Goal: Task Accomplishment & Management: Use online tool/utility

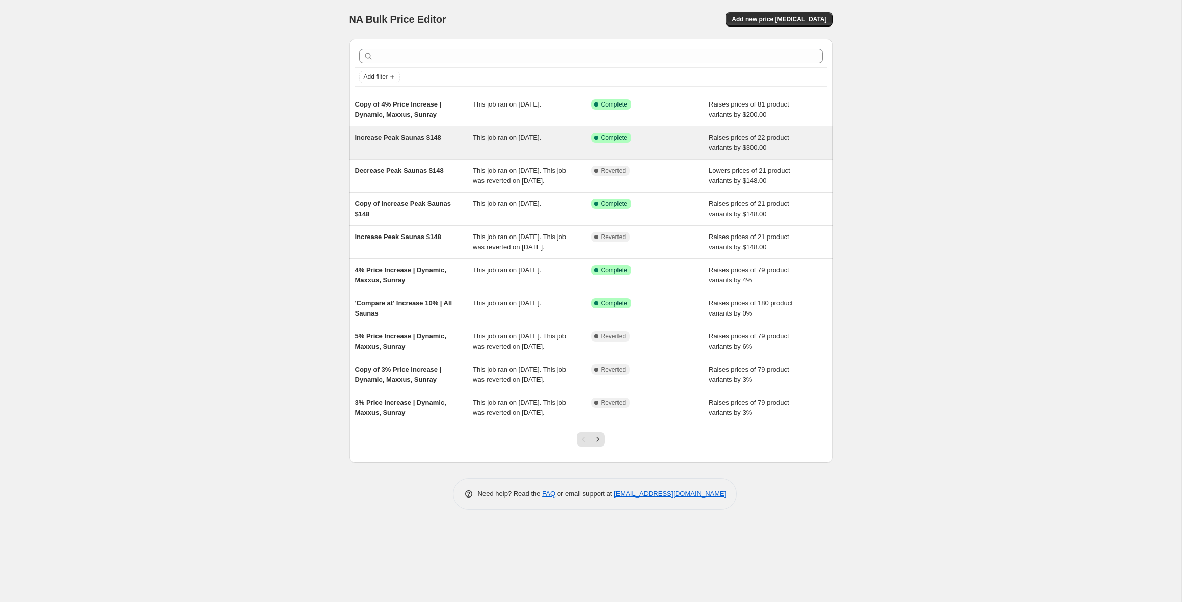
click at [423, 138] on span "Increase Peak Saunas $148" at bounding box center [398, 137] width 86 height 8
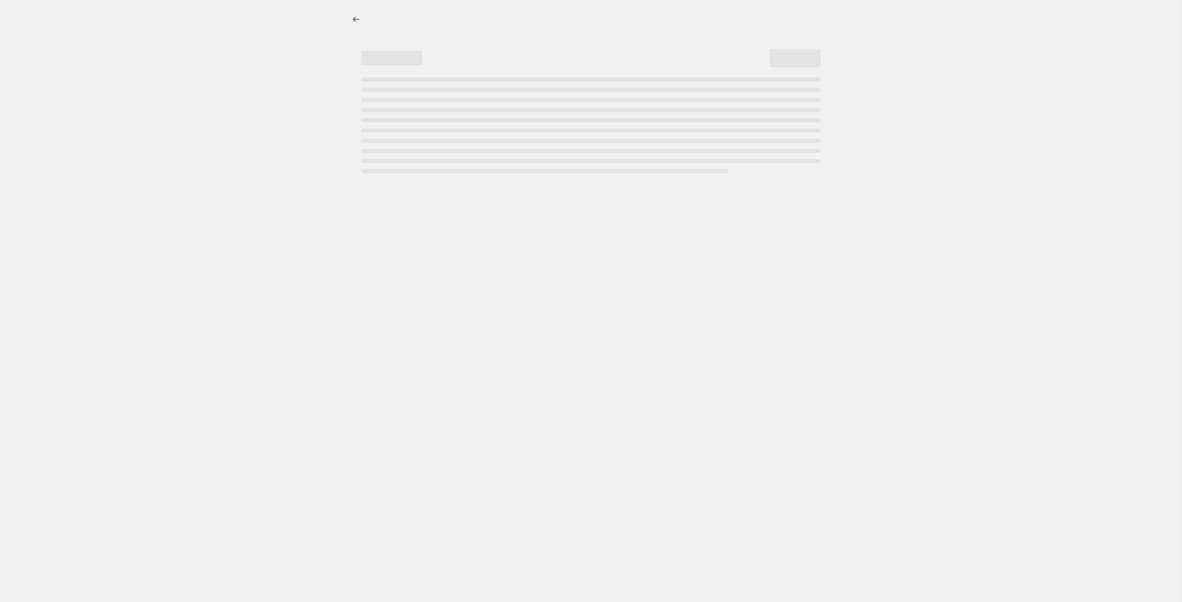
select select "by"
select select "no_change"
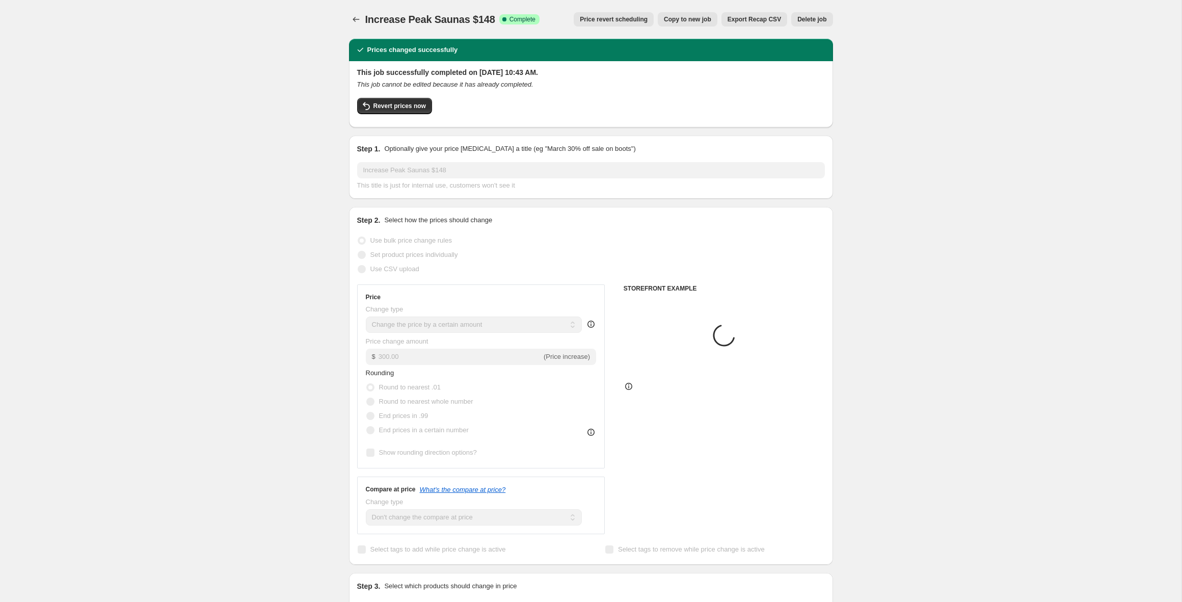
select select "collection"
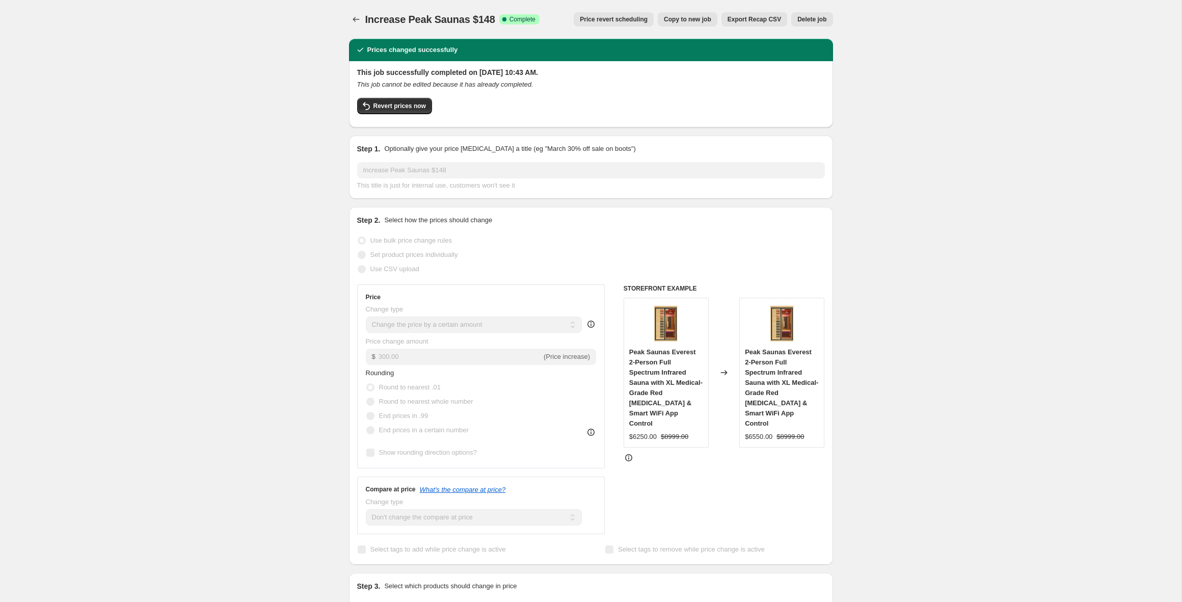
click at [691, 16] on span "Copy to new job" at bounding box center [687, 19] width 47 height 8
select select "by"
select select "no_change"
select select "collection"
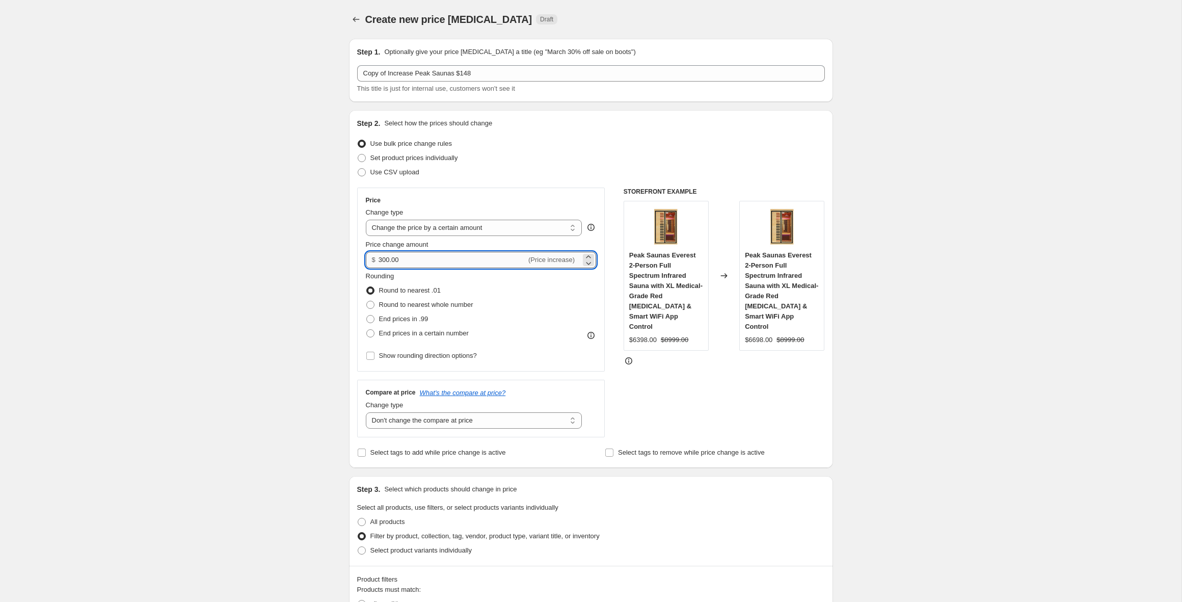
click at [382, 261] on input "300.00" at bounding box center [453, 260] width 148 height 16
click at [292, 265] on div "Create new price [MEDICAL_DATA]. This page is ready Create new price [MEDICAL_D…" at bounding box center [591, 600] width 1182 height 1200
click at [382, 261] on input "400.00" at bounding box center [453, 260] width 148 height 16
click at [306, 264] on div "Create new price [MEDICAL_DATA]. This page is ready Create new price [MEDICAL_D…" at bounding box center [591, 600] width 1182 height 1200
click at [388, 259] on input "302.00" at bounding box center [453, 260] width 148 height 16
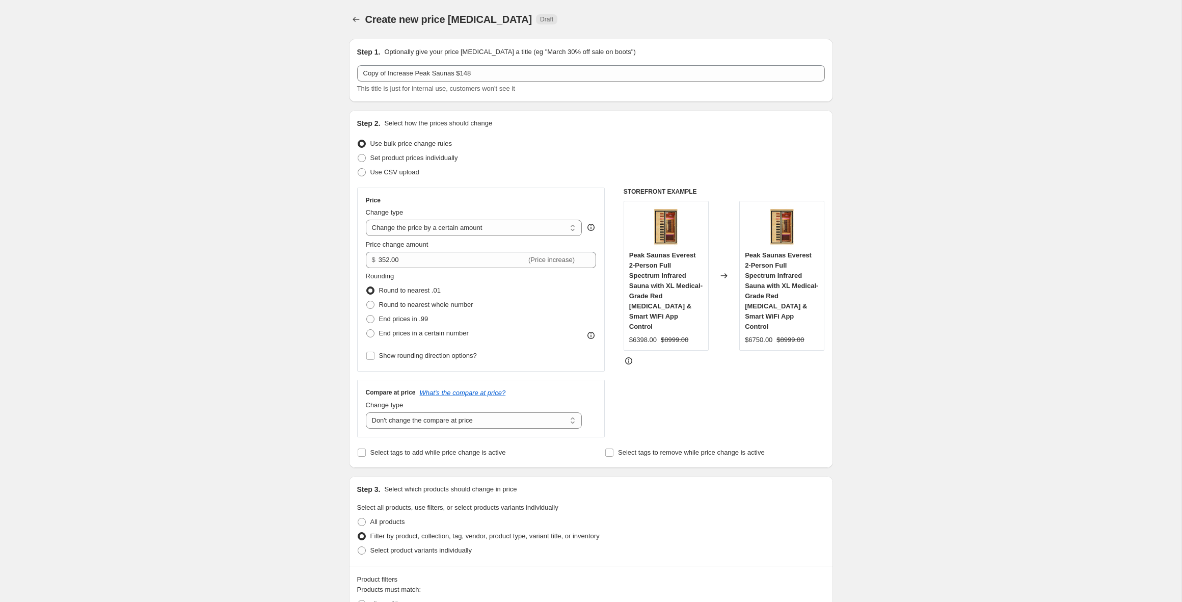
click at [313, 293] on div "Create new price [MEDICAL_DATA]. This page is ready Create new price [MEDICAL_D…" at bounding box center [591, 600] width 1182 height 1200
click at [380, 261] on input "352.00" at bounding box center [453, 260] width 148 height 16
type input "252.00"
click at [279, 292] on div "Create new price [MEDICAL_DATA]. This page is ready Create new price [MEDICAL_D…" at bounding box center [591, 600] width 1182 height 1200
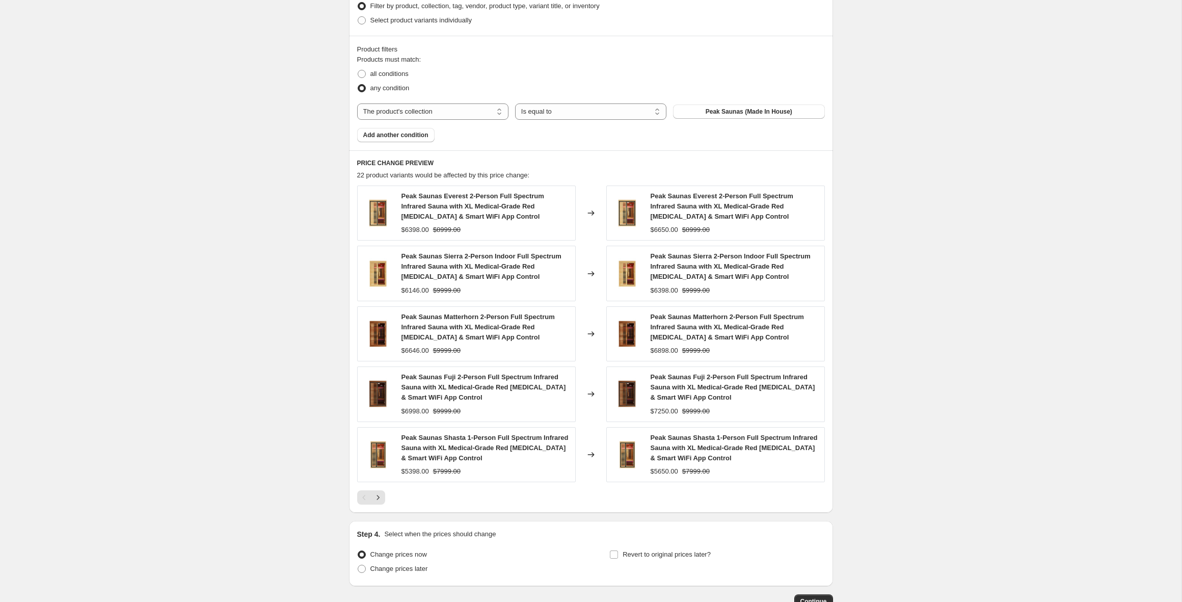
scroll to position [547, 0]
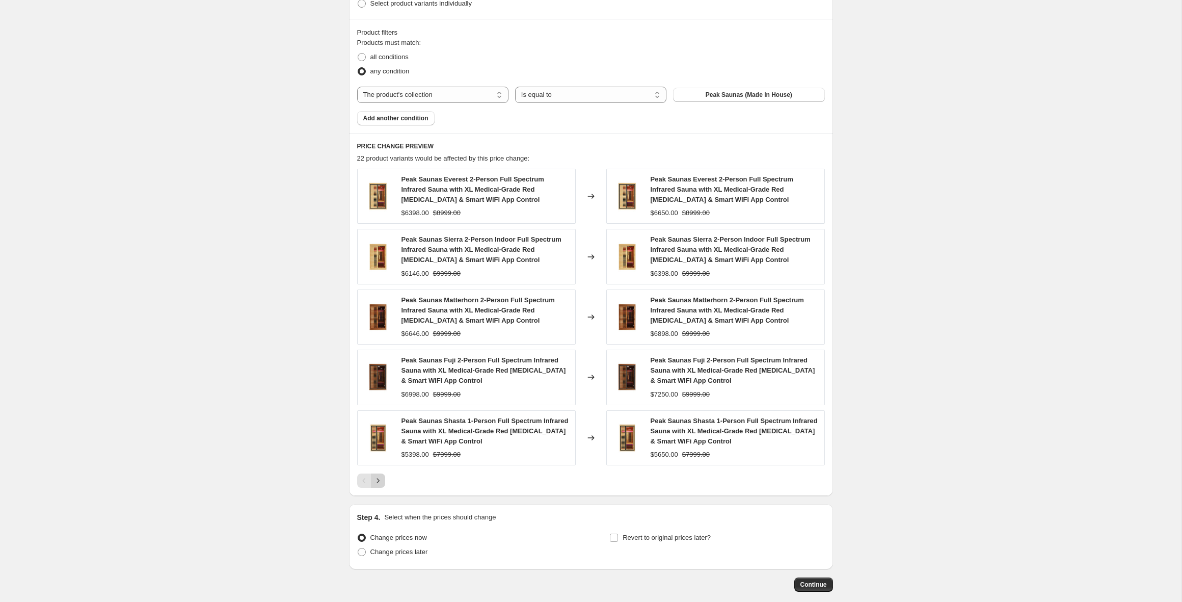
click at [379, 481] on icon "Next" at bounding box center [378, 480] width 10 height 10
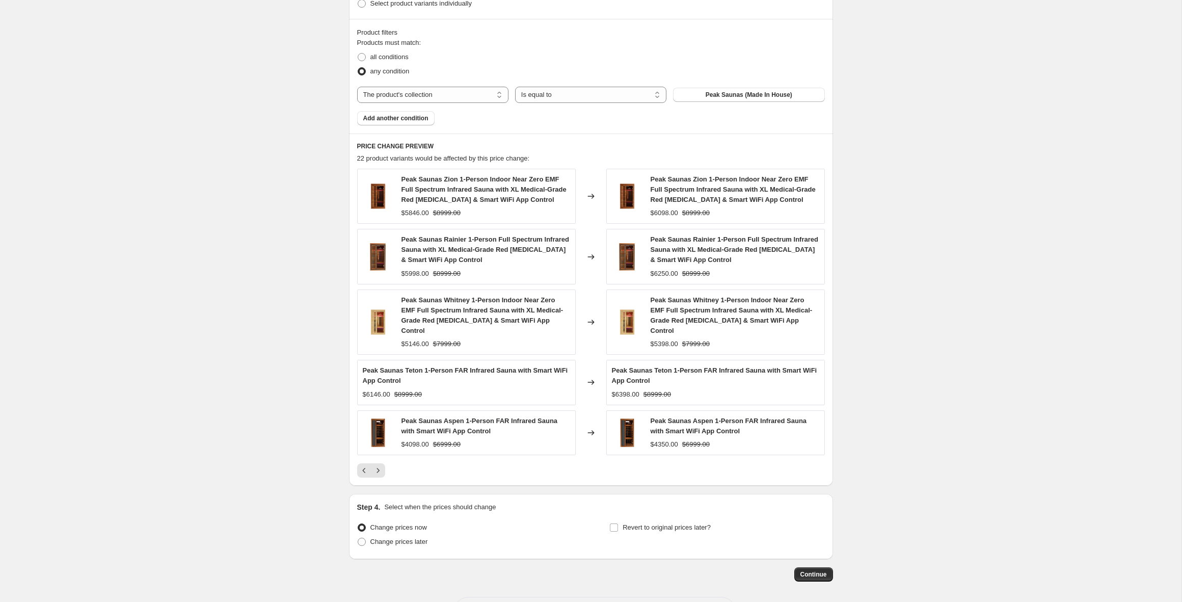
scroll to position [552, 0]
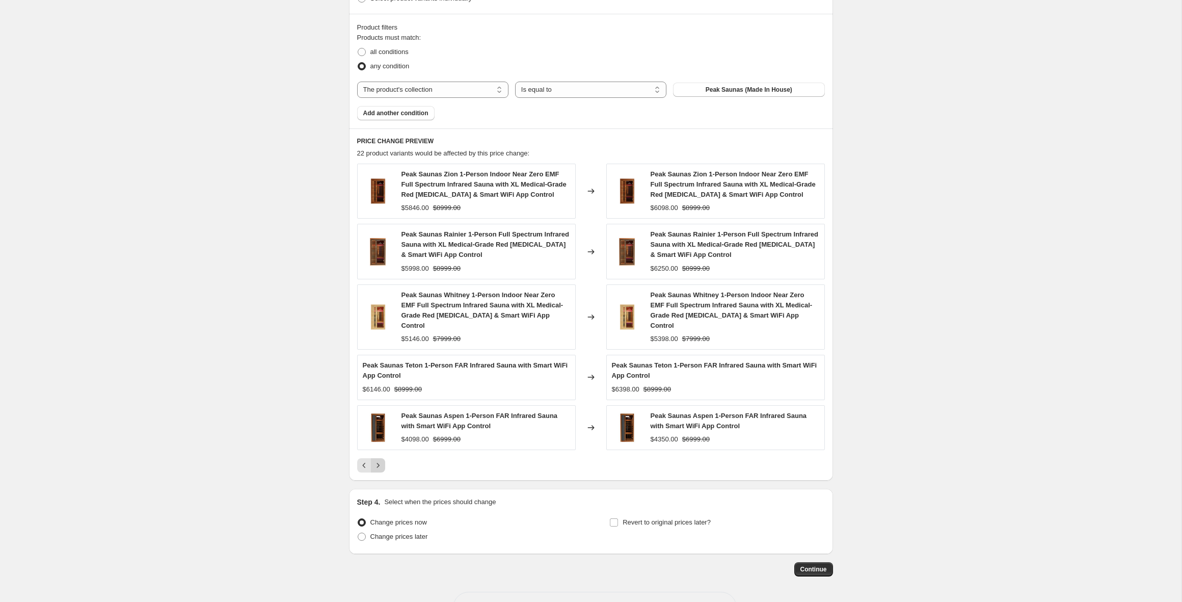
click at [376, 460] on icon "Next" at bounding box center [378, 465] width 10 height 10
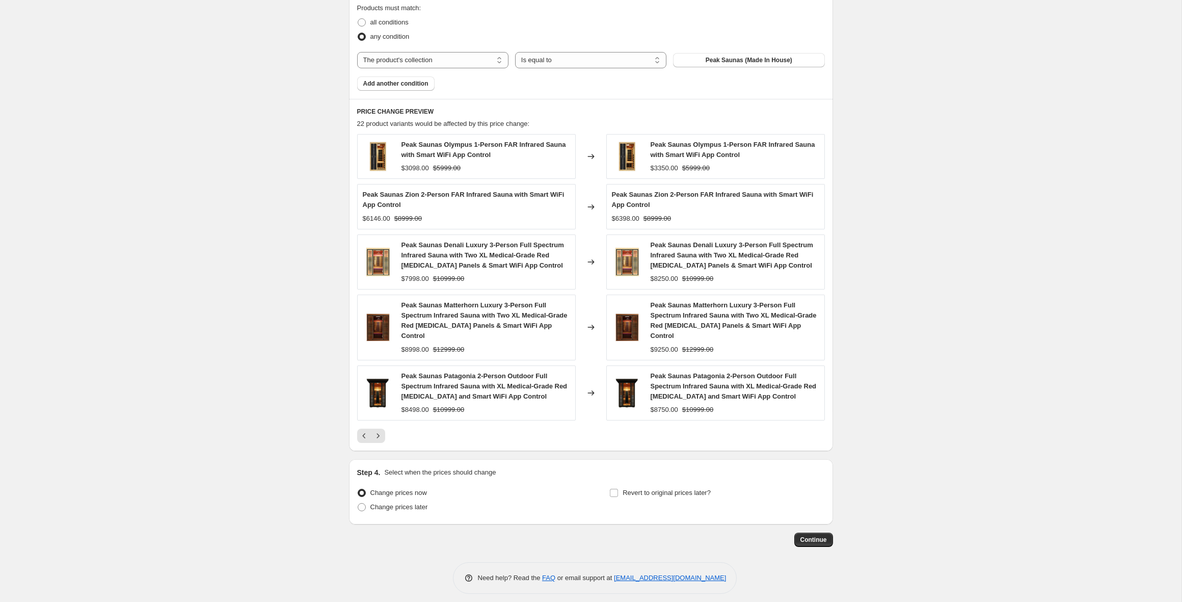
scroll to position [584, 0]
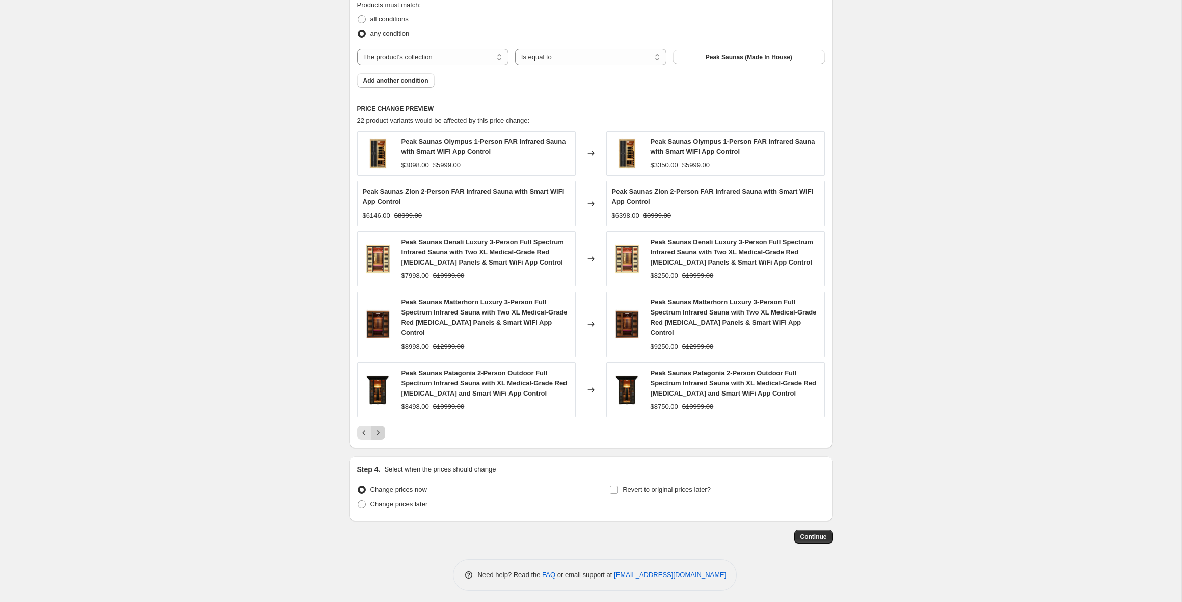
click at [379, 432] on icon "Next" at bounding box center [378, 432] width 10 height 10
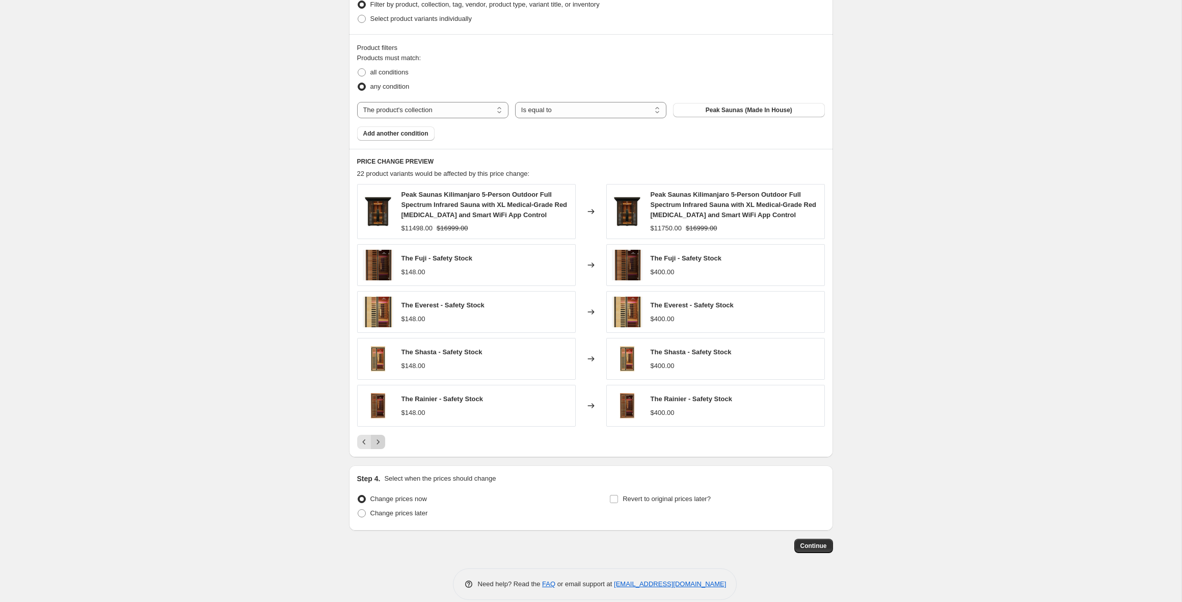
scroll to position [545, 0]
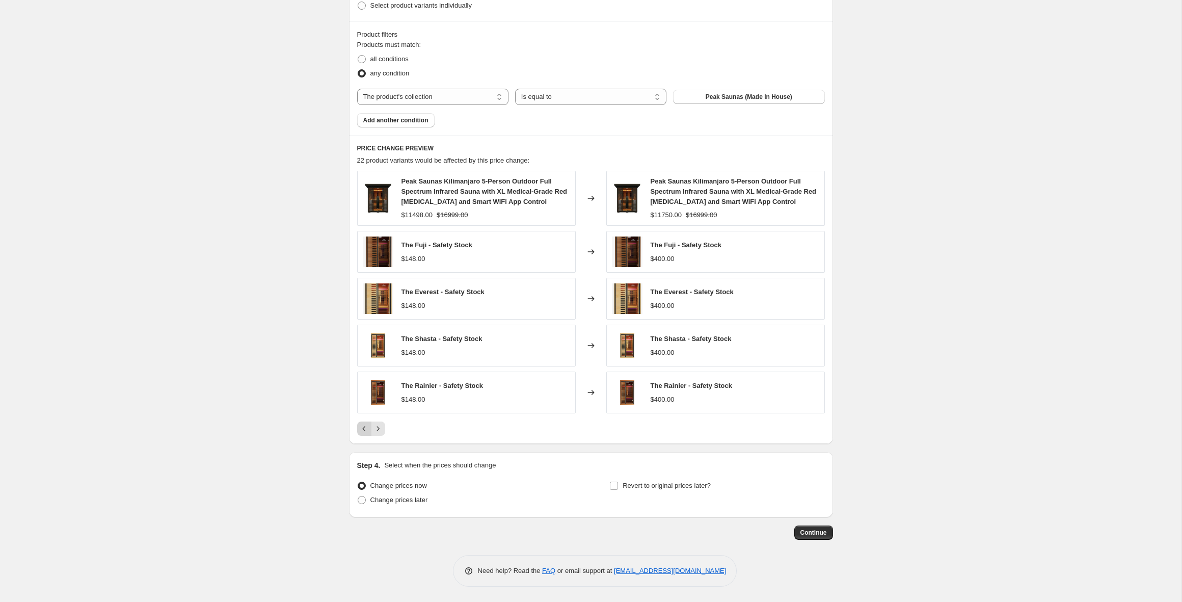
click at [362, 432] on icon "Previous" at bounding box center [364, 428] width 10 height 10
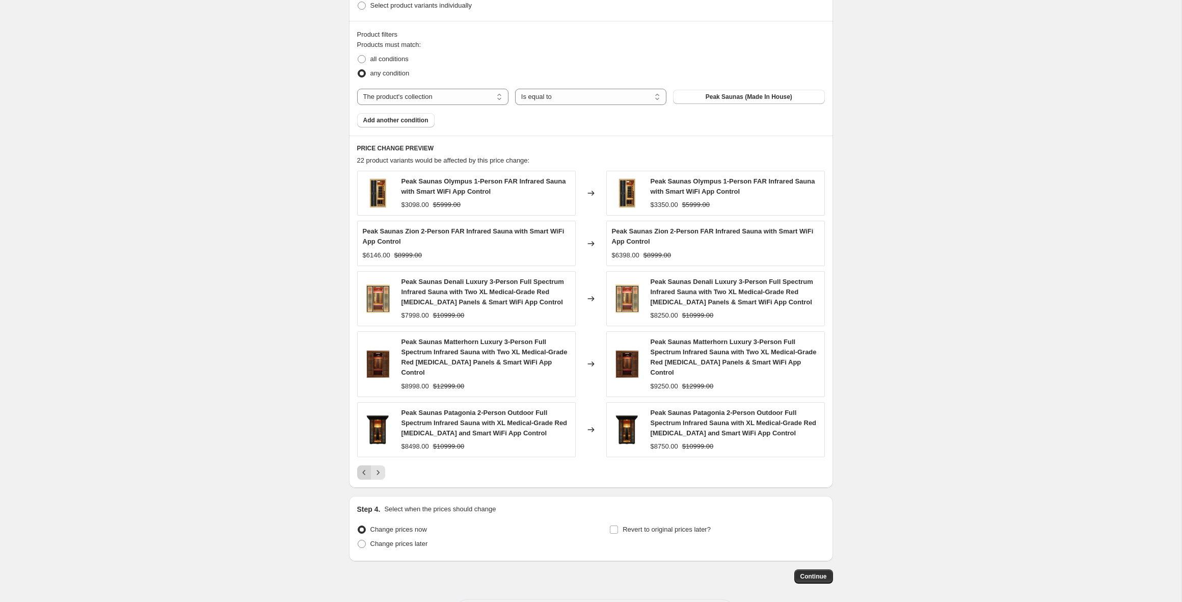
click at [363, 432] on img at bounding box center [378, 429] width 31 height 31
click at [360, 473] on icon "Previous" at bounding box center [364, 472] width 10 height 10
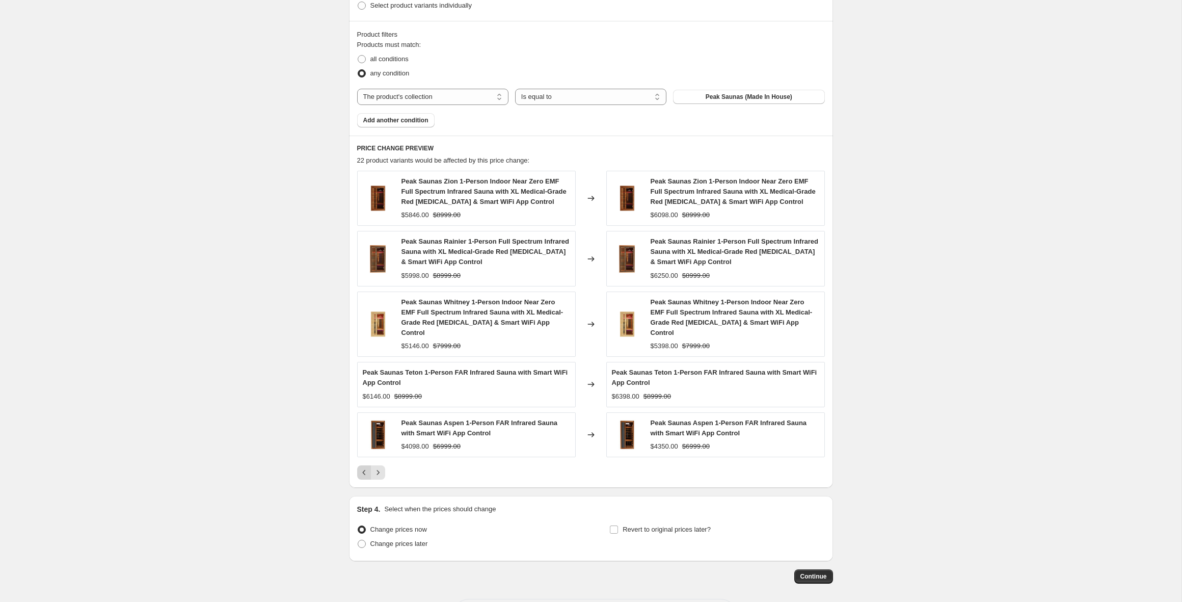
click at [364, 470] on icon "Previous" at bounding box center [363, 472] width 3 height 5
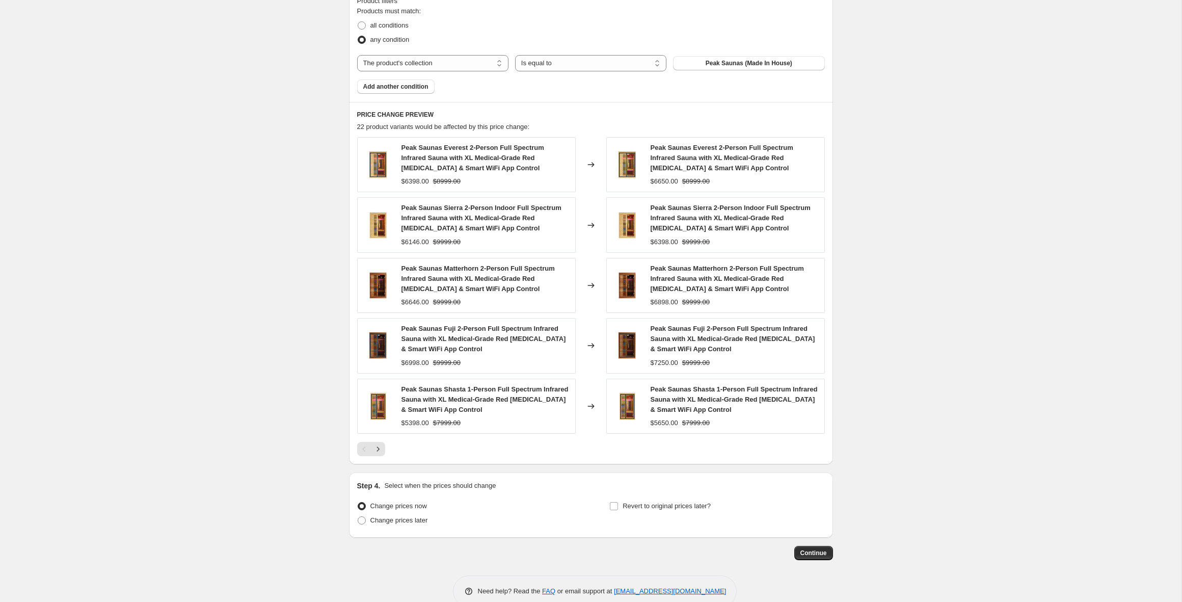
scroll to position [599, 0]
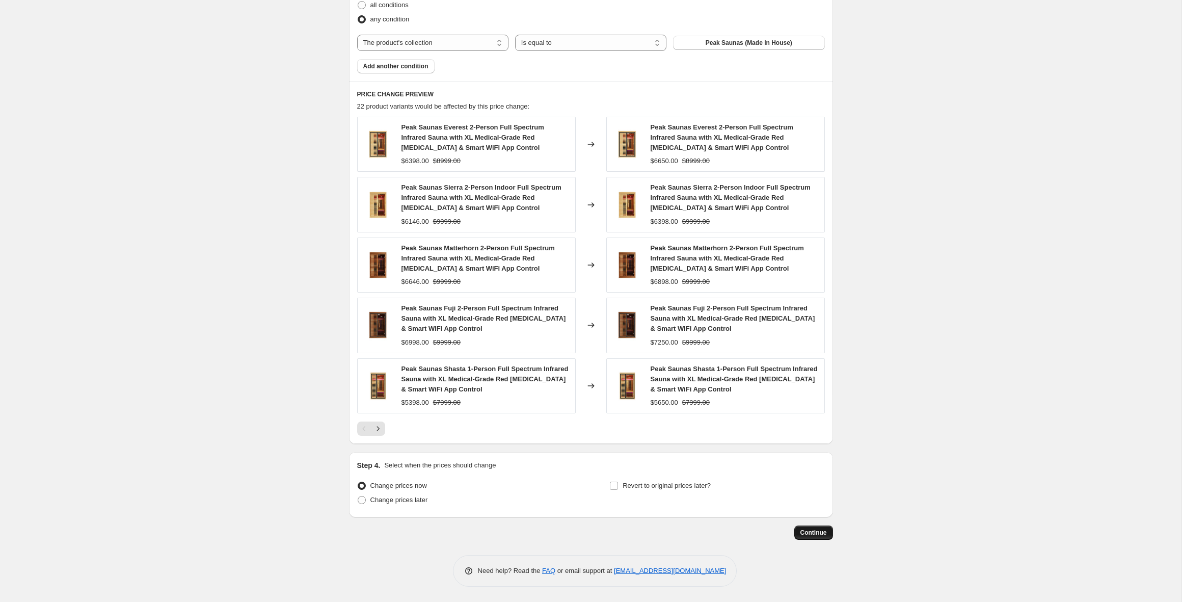
click at [813, 532] on span "Continue" at bounding box center [813, 532] width 26 height 8
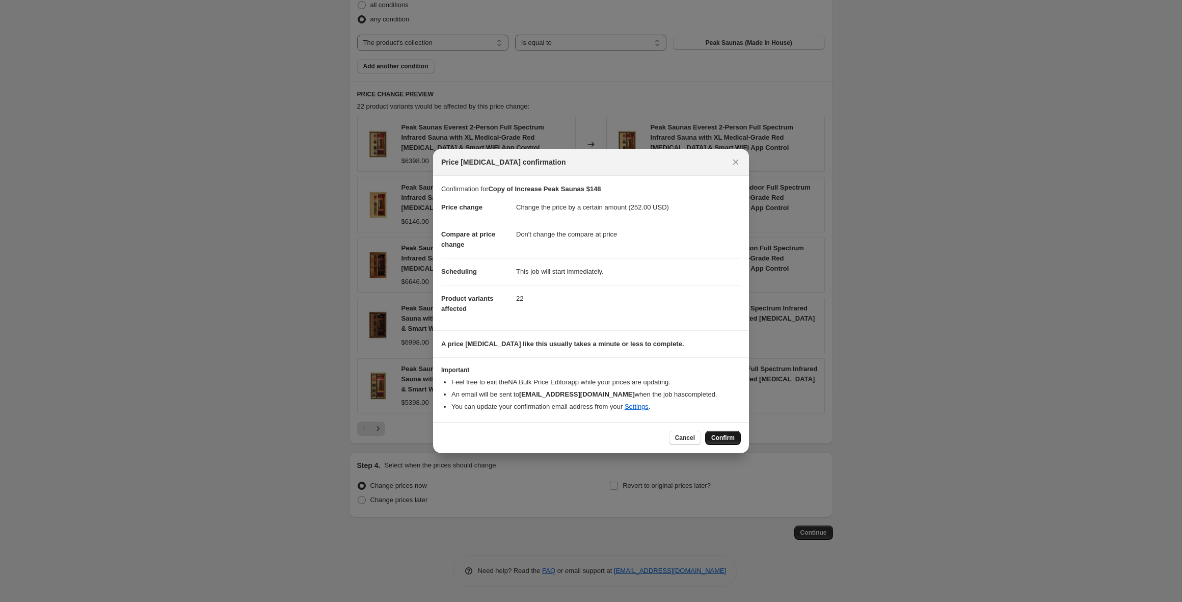
click at [731, 433] on button "Confirm" at bounding box center [723, 438] width 36 height 14
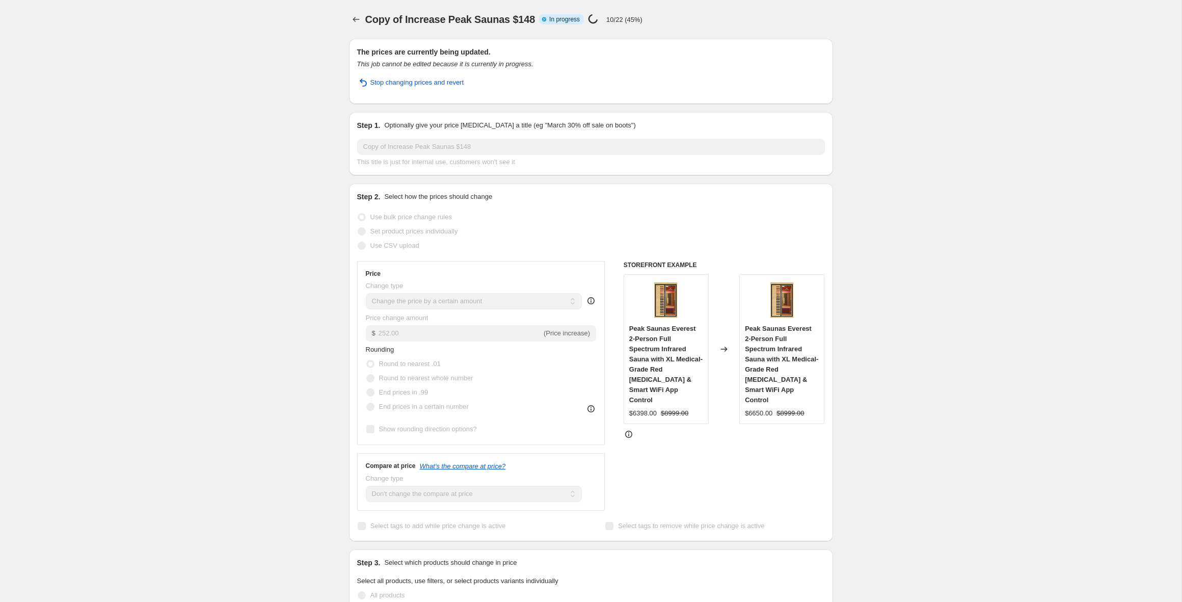
select select "by"
select select "no_change"
select select "collection"
